Goal: Find specific page/section: Find specific page/section

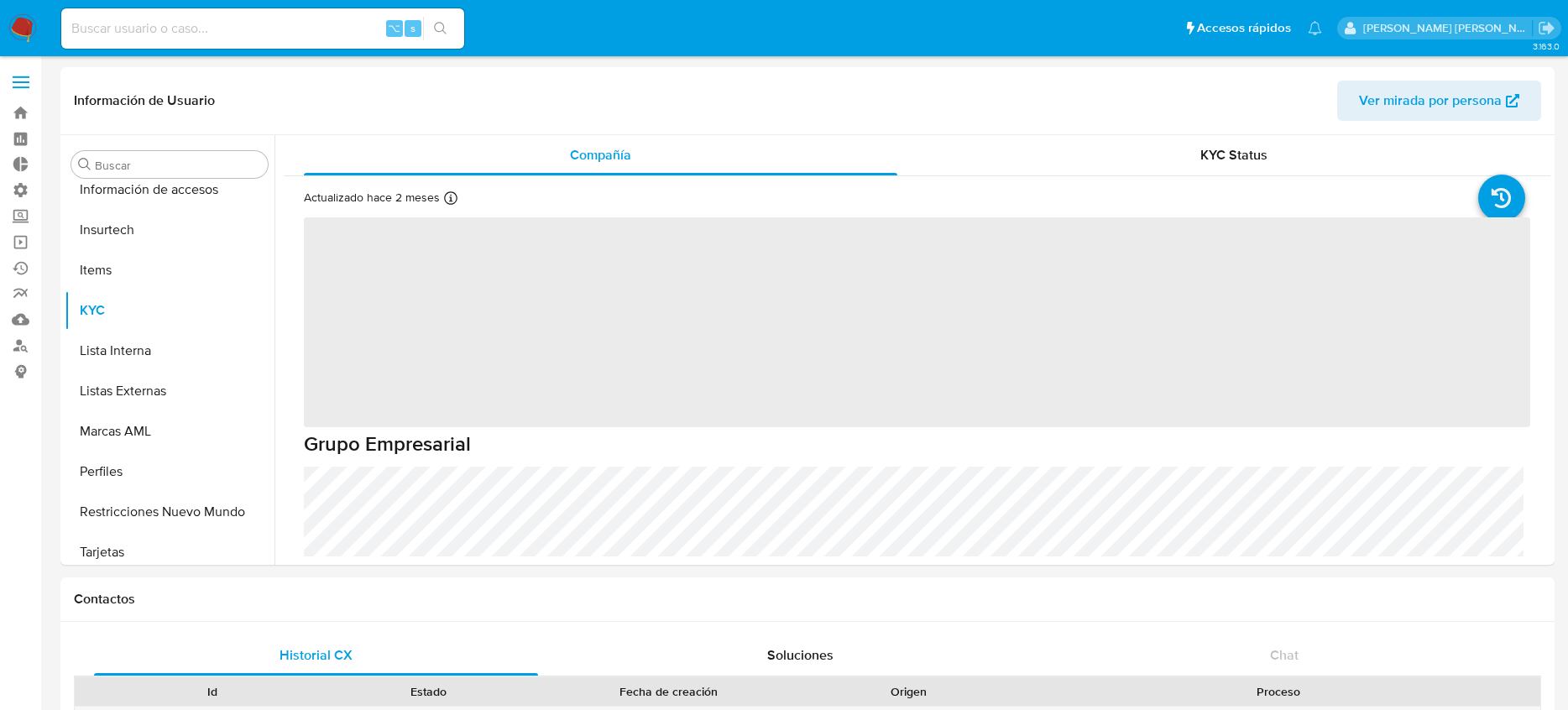
scroll to position [830, 0]
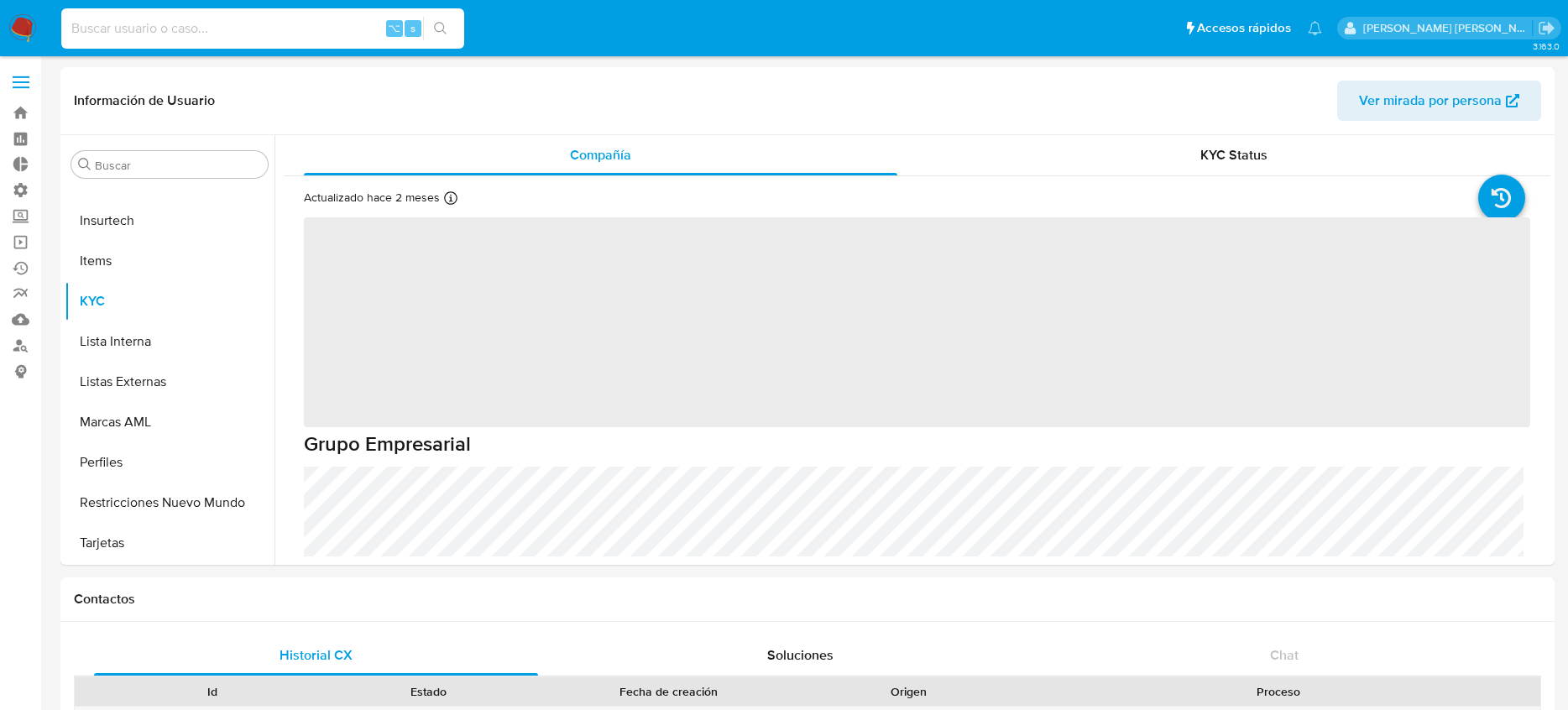
click at [306, 27] on input at bounding box center [262, 28] width 403 height 22
paste input "1050391902"
type input "1050391902"
select select "10"
type input "1050391902"
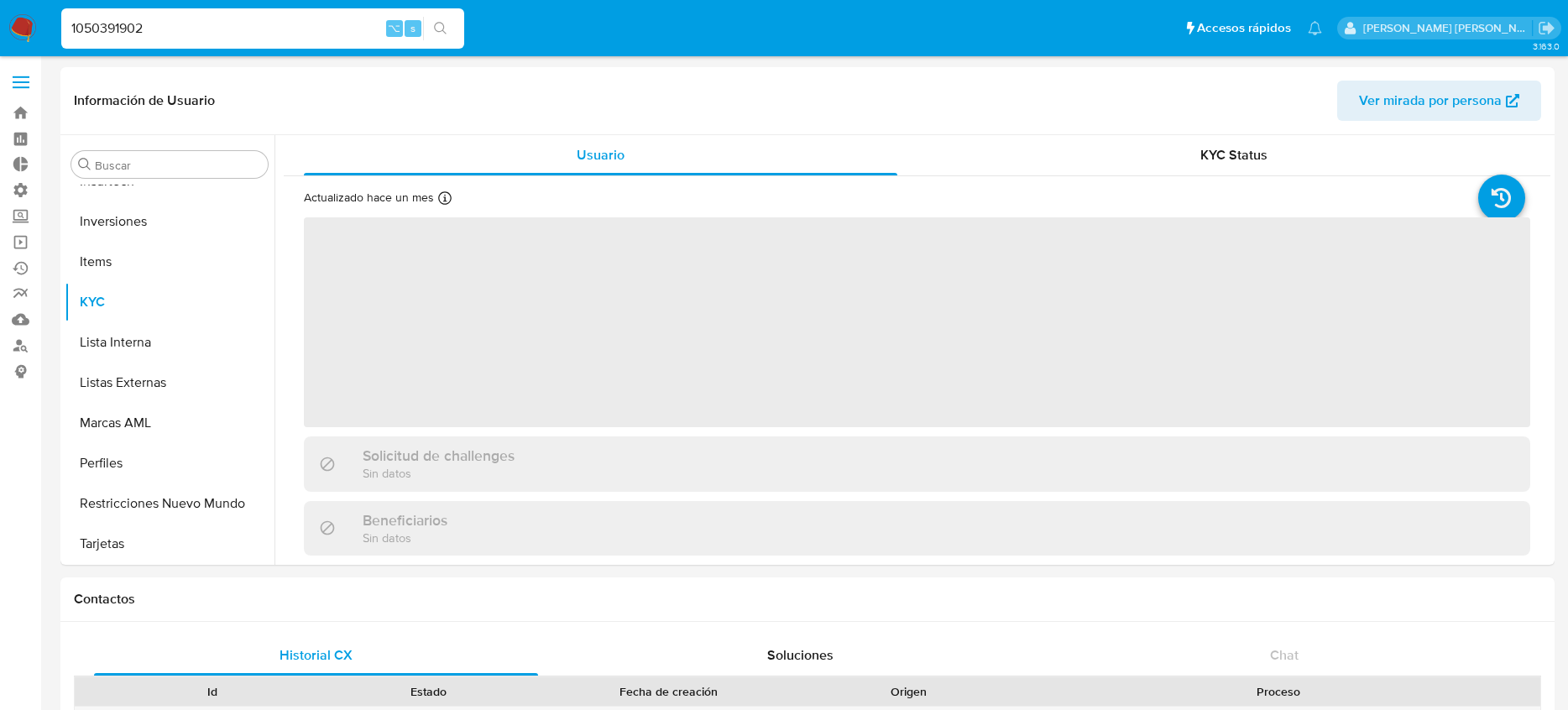
scroll to position [911, 0]
select select "10"
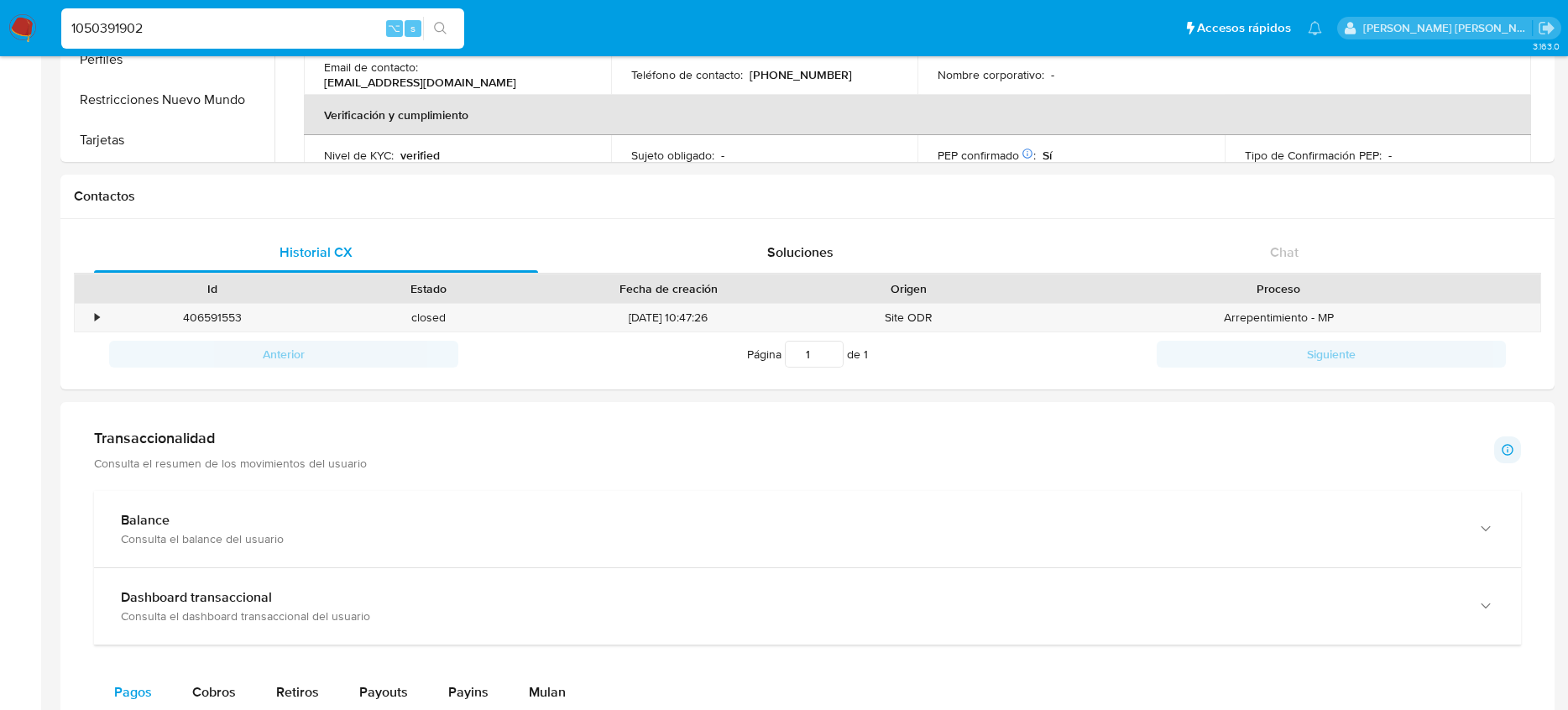
scroll to position [0, 0]
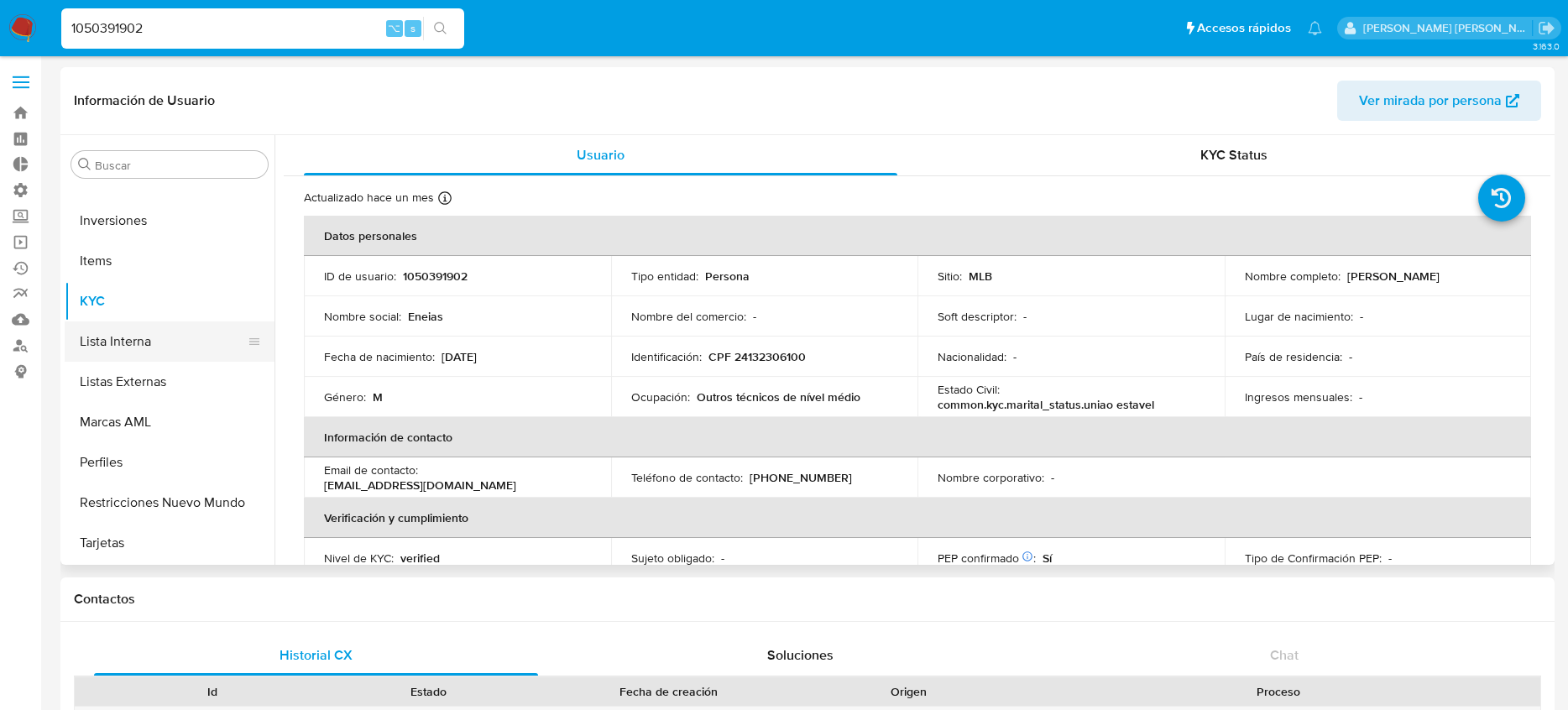
click at [151, 348] on button "Lista Interna" at bounding box center [163, 342] width 197 height 41
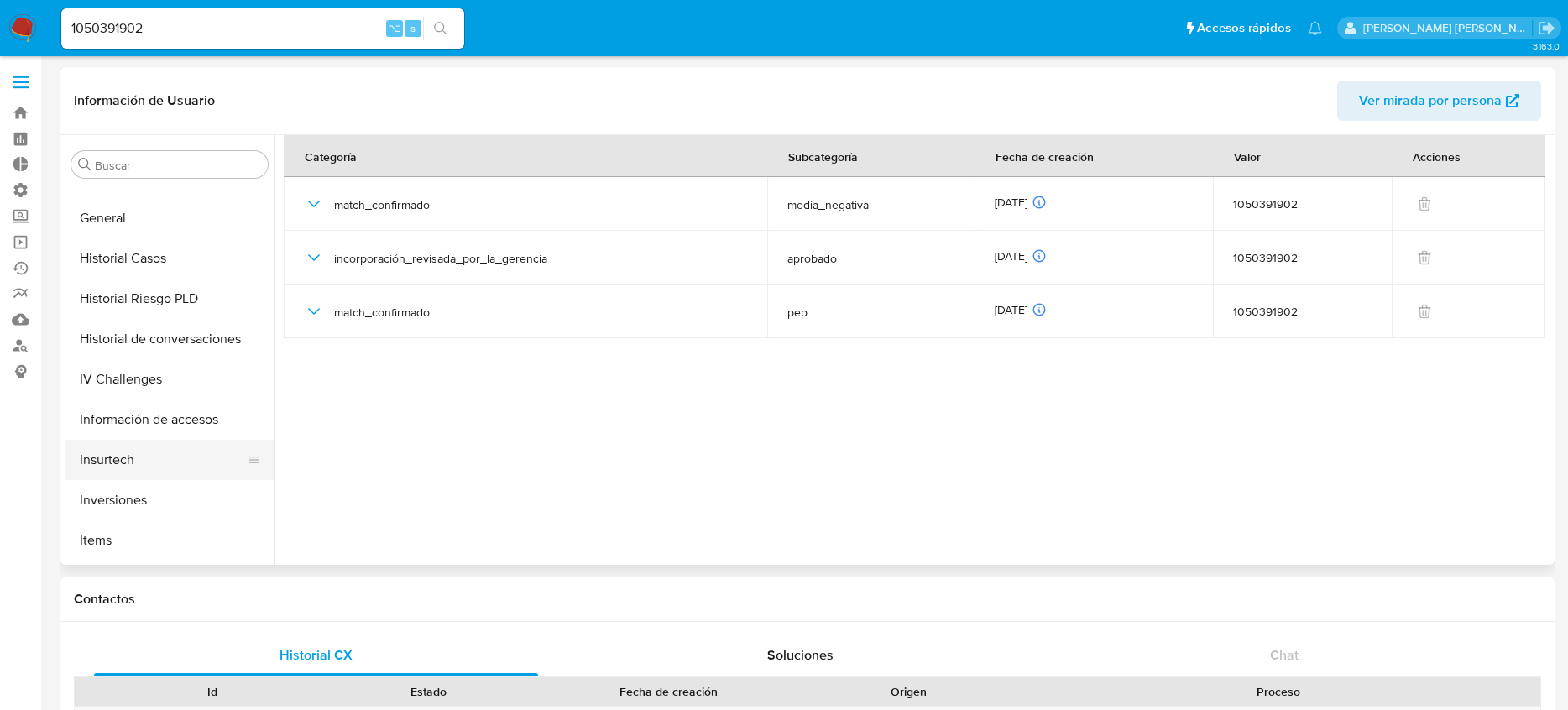
scroll to position [545, 0]
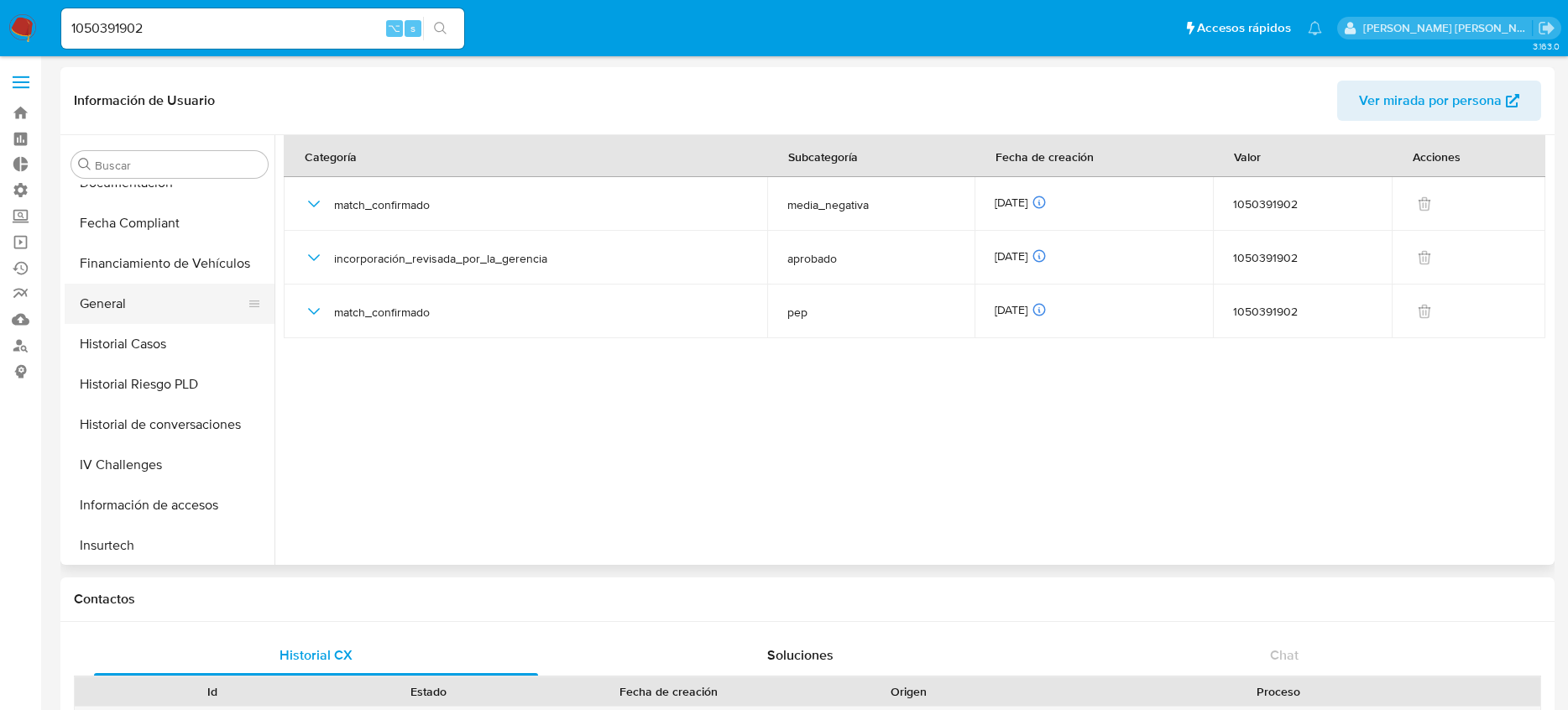
click at [136, 307] on button "General" at bounding box center [163, 304] width 197 height 41
